Goal: Find specific page/section: Find specific page/section

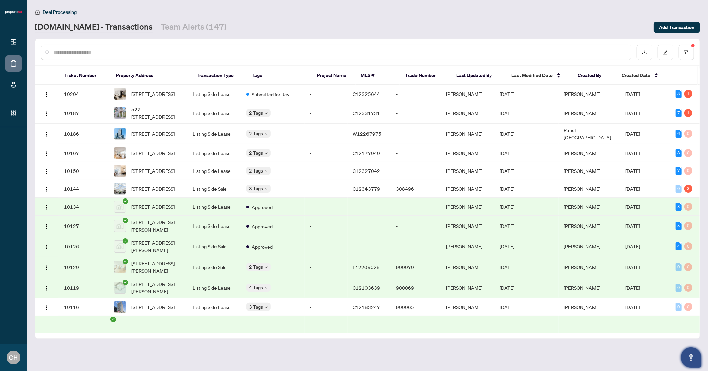
click at [683, 352] on button "Open asap" at bounding box center [691, 358] width 20 height 20
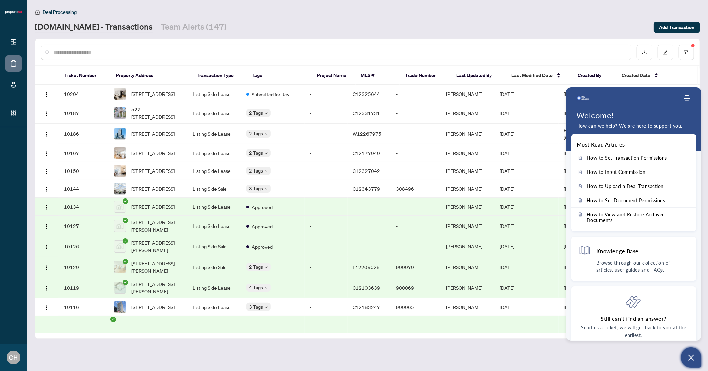
click at [683, 361] on icon "Open asap" at bounding box center [691, 358] width 8 height 8
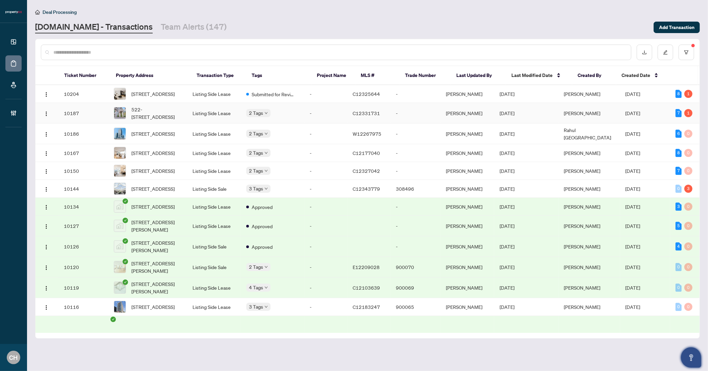
click at [600, 115] on td "[PERSON_NAME]" at bounding box center [589, 113] width 61 height 21
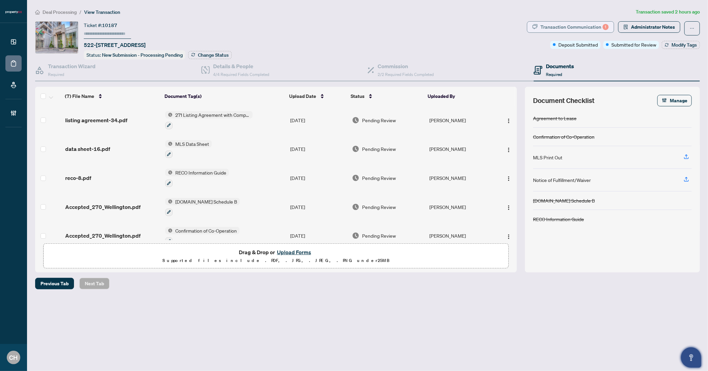
click at [584, 26] on div "Transaction Communication 1" at bounding box center [575, 27] width 68 height 11
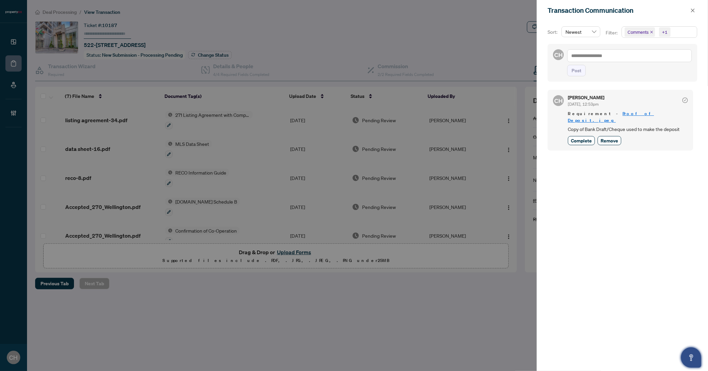
click at [452, 58] on div at bounding box center [354, 185] width 708 height 371
click at [683, 11] on button "button" at bounding box center [692, 10] width 9 height 8
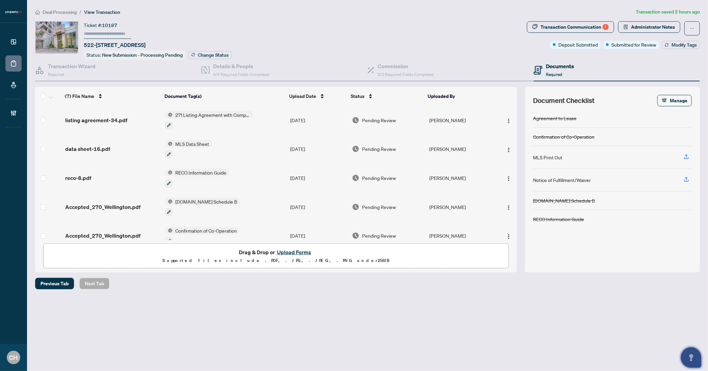
click at [496, 49] on div "Ticket #: 10187 [STREET_ADDRESS] Status: New Submission - Processing Pending Ch…" at bounding box center [279, 40] width 489 height 38
click at [600, 26] on div "Transaction Communication 1" at bounding box center [575, 27] width 68 height 11
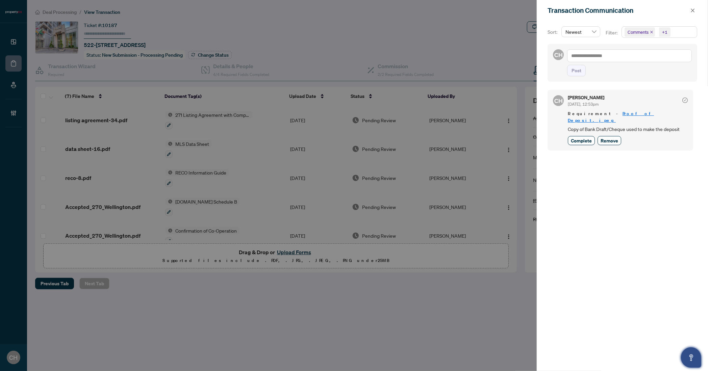
click at [498, 56] on div at bounding box center [354, 185] width 708 height 371
click at [683, 12] on icon "close" at bounding box center [693, 10] width 4 height 4
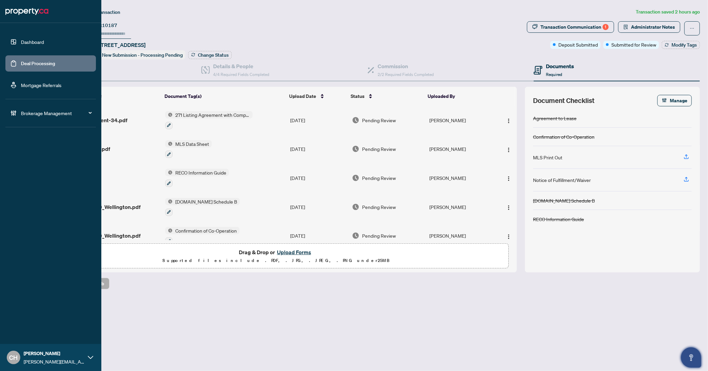
click at [25, 60] on link "Deal Processing" at bounding box center [38, 63] width 34 height 6
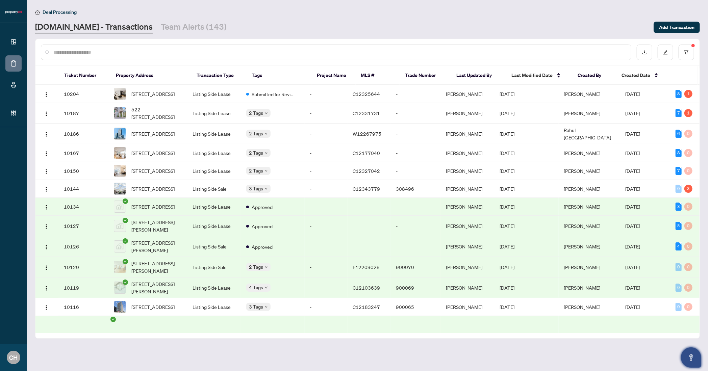
click at [196, 34] on main "Deal Processing [DOMAIN_NAME] - Transactions Team Alerts (143) Add Transaction …" at bounding box center [367, 185] width 681 height 371
click at [193, 30] on link "Team Alerts (143)" at bounding box center [194, 27] width 66 height 12
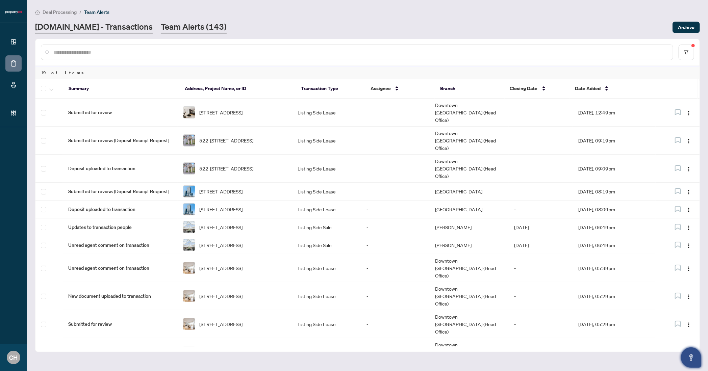
click at [108, 28] on link "[DOMAIN_NAME] - Transactions" at bounding box center [94, 27] width 118 height 12
